Goal: Information Seeking & Learning: Learn about a topic

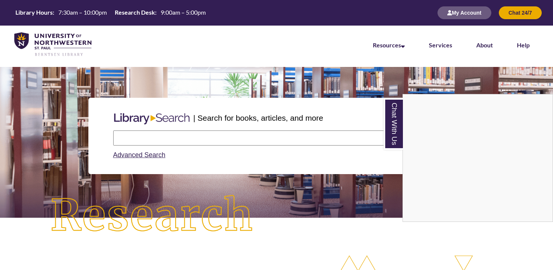
click at [142, 157] on div "Chat With Us" at bounding box center [276, 135] width 553 height 270
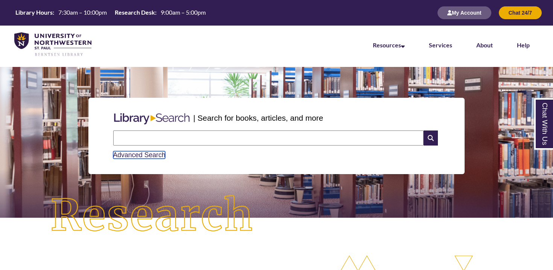
click at [142, 157] on link "Advanced Search" at bounding box center [139, 155] width 52 height 8
click at [234, 139] on input "text" at bounding box center [268, 138] width 311 height 15
type input "**********"
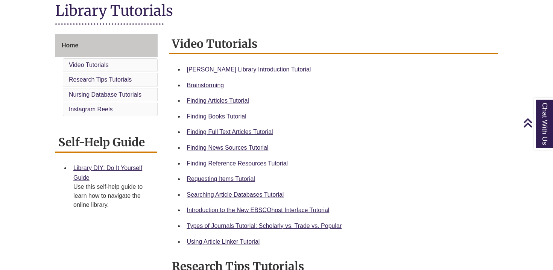
scroll to position [180, 0]
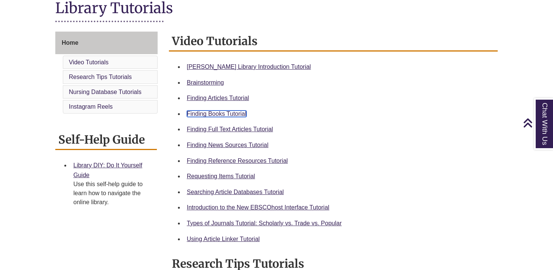
click at [218, 117] on link "Finding Books Tutorial" at bounding box center [216, 114] width 59 height 6
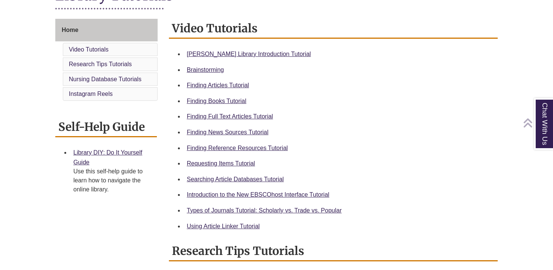
scroll to position [193, 0]
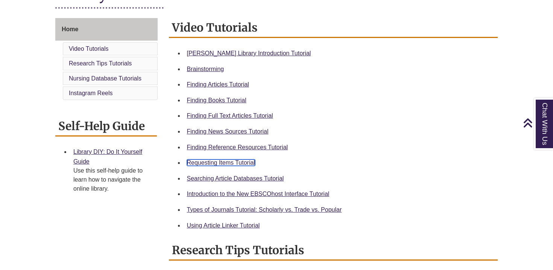
click at [199, 166] on link "Requesting Items Tutorial" at bounding box center [221, 163] width 68 height 6
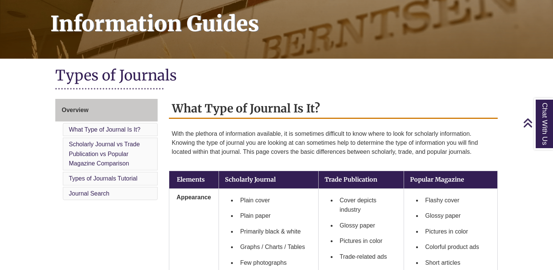
scroll to position [177, 0]
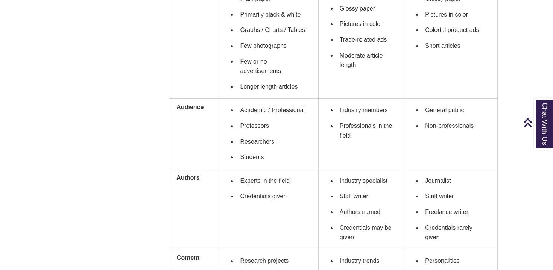
scroll to position [270, 0]
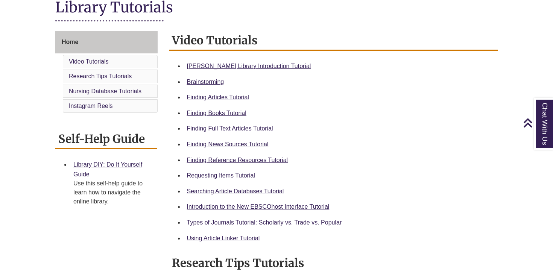
scroll to position [181, 0]
click at [254, 221] on link "Types of Journals Tutorial: Scholarly vs. Trade vs. Popular" at bounding box center [264, 222] width 155 height 6
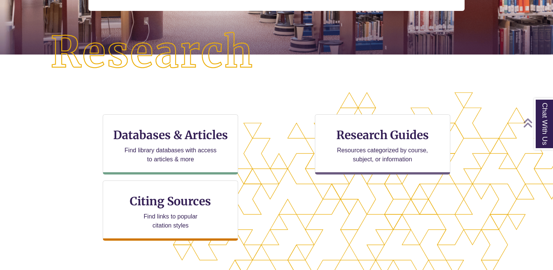
scroll to position [171, 0]
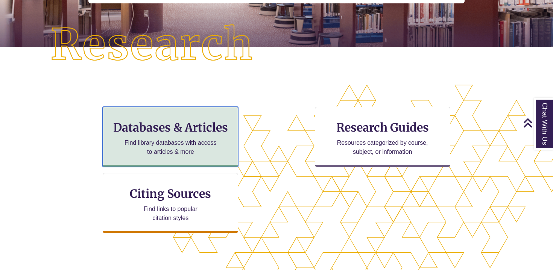
click at [149, 136] on div "Databases & Articles Find library databases with access to articles & more" at bounding box center [171, 137] width 136 height 60
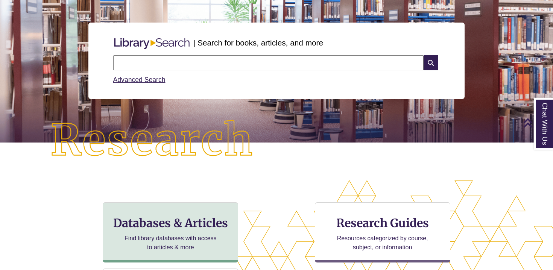
scroll to position [0, 0]
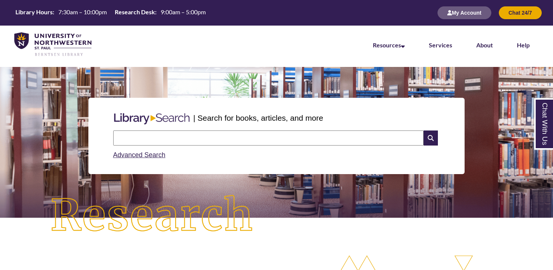
click at [139, 144] on input "text" at bounding box center [268, 138] width 311 height 15
type input "**********"
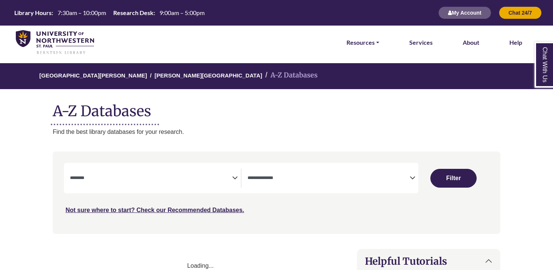
select select "Database Subject Filter"
select select "Database Types Filter"
select select "Database Subject Filter"
select select "Database Types Filter"
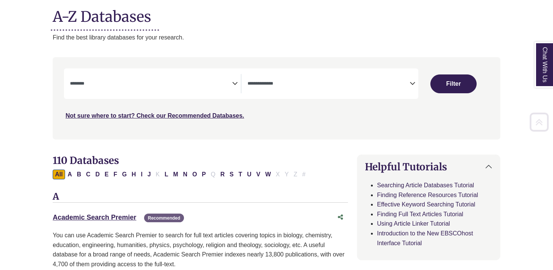
scroll to position [95, 0]
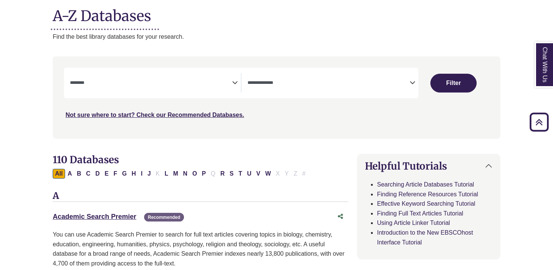
click at [145, 75] on span "Search filters" at bounding box center [151, 82] width 162 height 19
click at [228, 19] on h1 "A-Z Databases" at bounding box center [277, 13] width 448 height 23
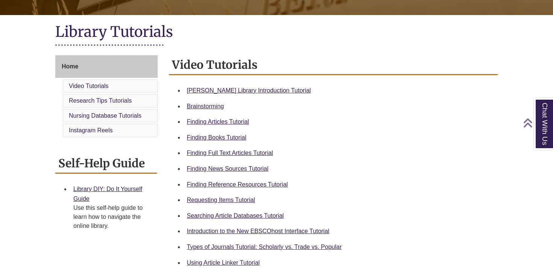
scroll to position [164, 0]
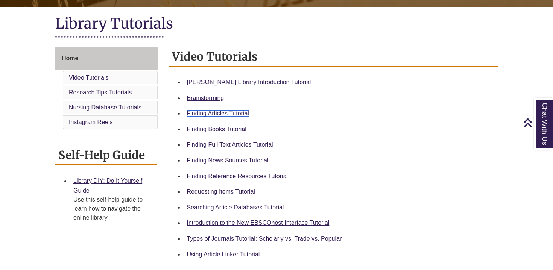
click at [219, 116] on link "Finding Articles Tutorial" at bounding box center [218, 113] width 62 height 6
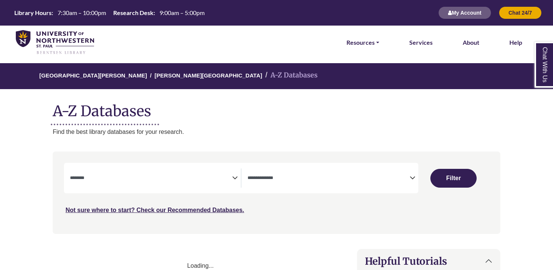
select select "Database Subject Filter"
select select "Database Types Filter"
select select "Database Subject Filter"
select select "Database Types Filter"
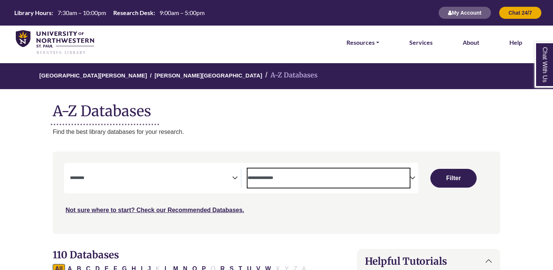
click at [308, 180] on textarea "Search" at bounding box center [329, 179] width 162 height 6
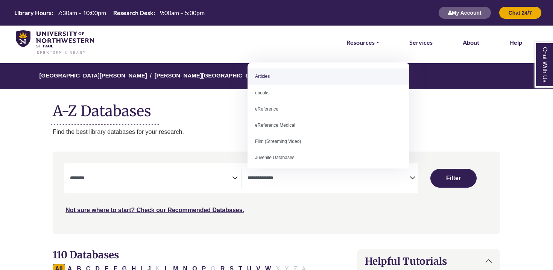
click at [299, 204] on div "Not sure where to start? Check our Recommended Databases." at bounding box center [223, 207] width 319 height 16
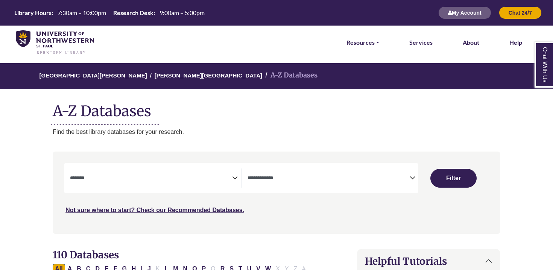
click at [234, 177] on icon "Search filters" at bounding box center [235, 176] width 6 height 11
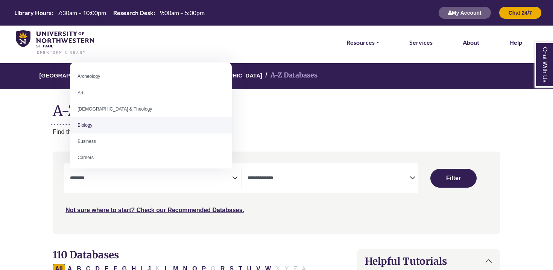
select select "*****"
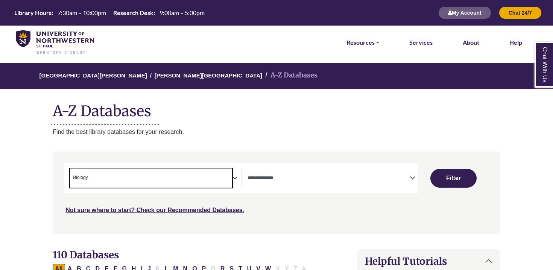
click at [225, 177] on span "× Biology" at bounding box center [151, 178] width 162 height 19
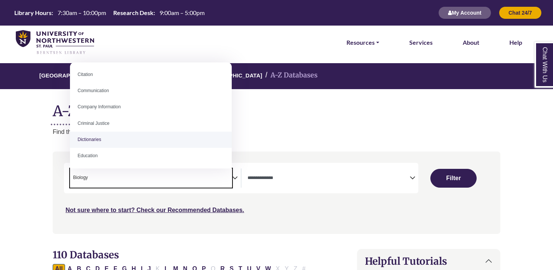
scroll to position [196, 0]
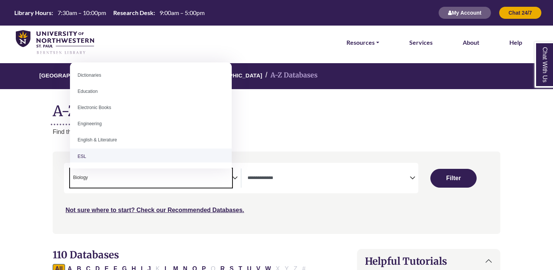
click at [167, 202] on div "Not sure where to start? Check our Recommended Databases." at bounding box center [223, 207] width 319 height 16
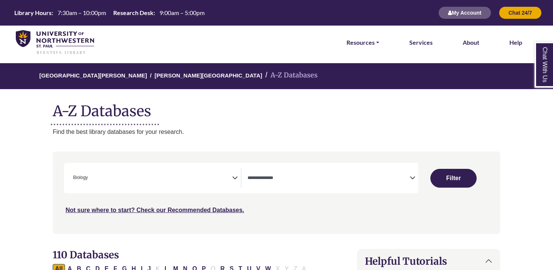
click at [154, 182] on span "× Biology" at bounding box center [151, 178] width 162 height 19
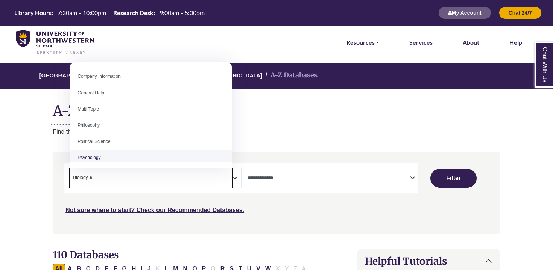
type textarea "*"
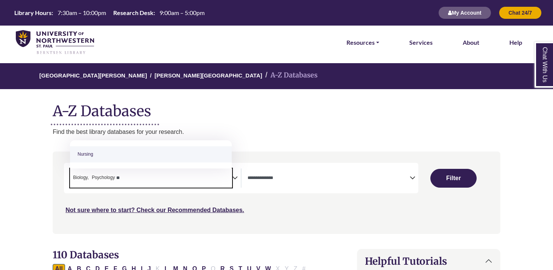
type textarea "**"
click at [139, 177] on textarea "Search" at bounding box center [137, 179] width 3 height 6
type textarea "*"
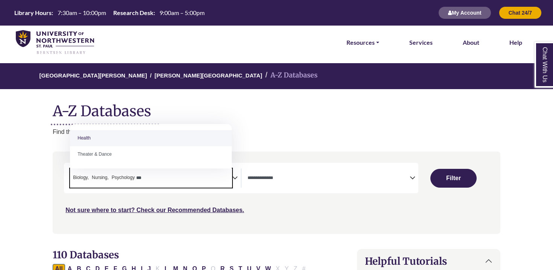
type textarea "***"
type textarea "*"
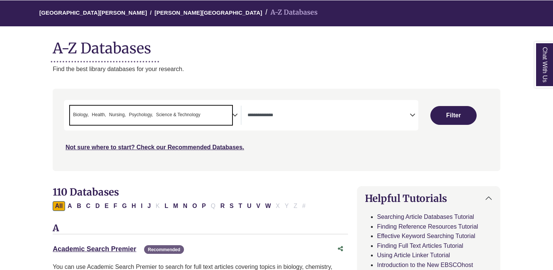
scroll to position [67, 0]
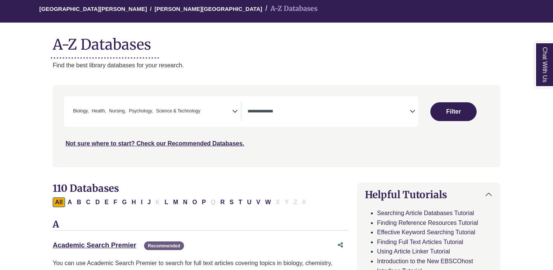
click at [306, 110] on textarea "Search" at bounding box center [329, 112] width 162 height 6
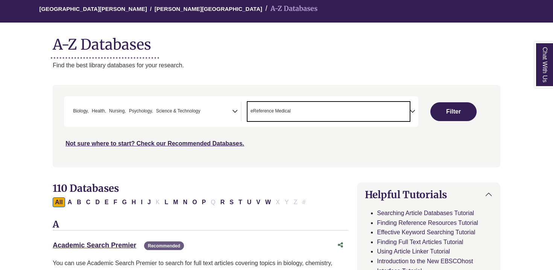
scroll to position [22, 0]
click at [306, 108] on span "× eReference Medical" at bounding box center [329, 111] width 162 height 19
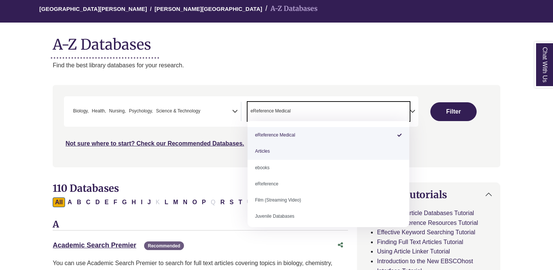
select select "*****"
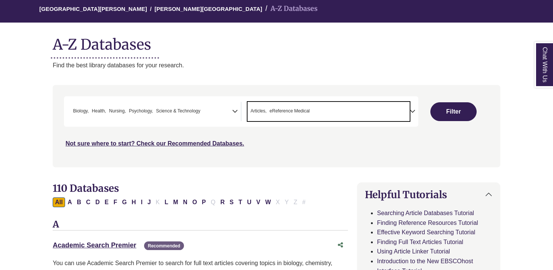
click at [335, 107] on span "× Articles × eReference Medical" at bounding box center [329, 111] width 162 height 19
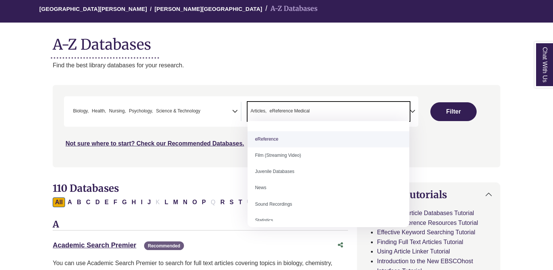
scroll to position [52, 0]
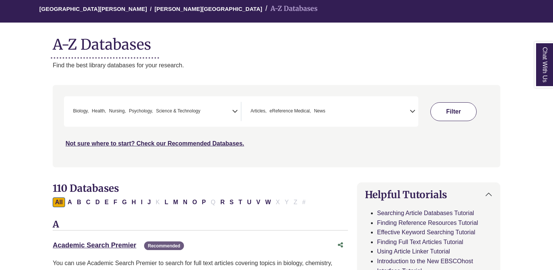
click at [467, 116] on button "Filter" at bounding box center [454, 111] width 46 height 19
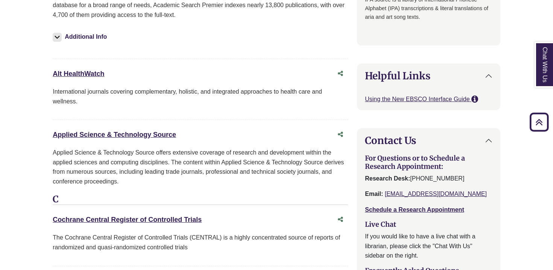
scroll to position [943, 0]
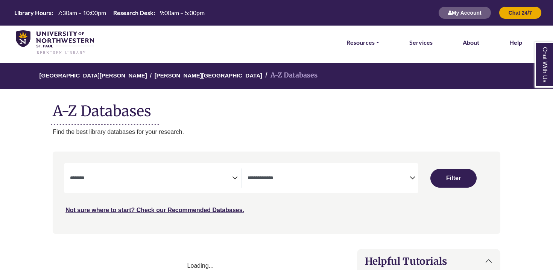
select select "Database Subject Filter"
select select "Database Types Filter"
select select "Database Subject Filter"
select select "Database Types Filter"
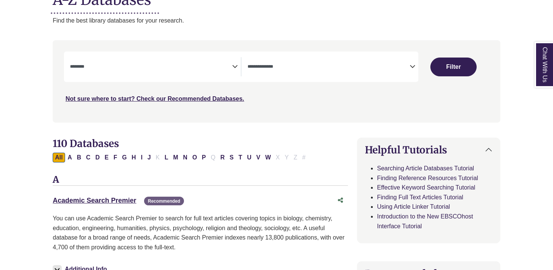
scroll to position [112, 0]
click at [115, 200] on link "Academic Search Premier This link opens in a new window" at bounding box center [95, 200] width 84 height 8
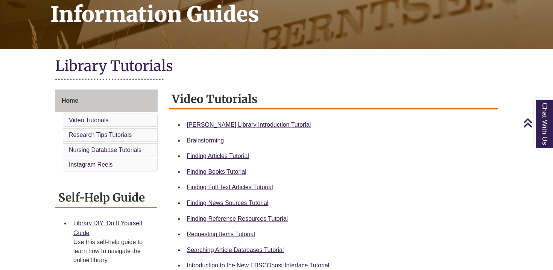
scroll to position [123, 0]
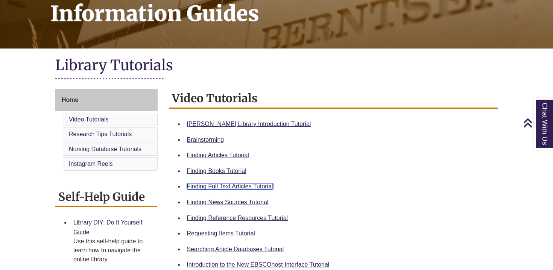
click at [232, 184] on link "Finding Full Text Articles Tutorial" at bounding box center [230, 186] width 86 height 6
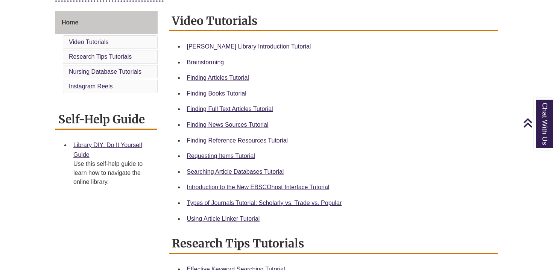
scroll to position [201, 0]
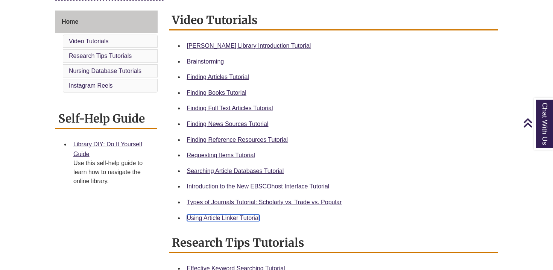
click at [209, 219] on link "Using Article Linker Tutorial" at bounding box center [223, 218] width 73 height 6
